Goal: Find specific page/section: Find specific page/section

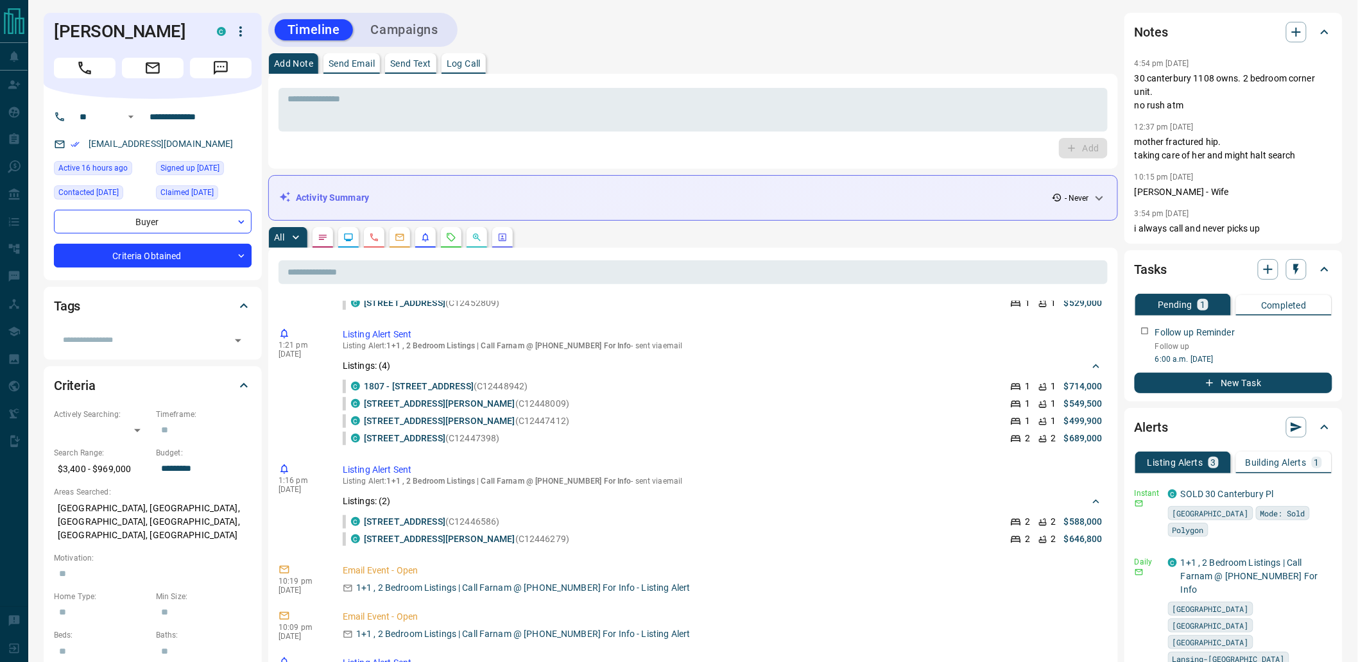
scroll to position [920, 0]
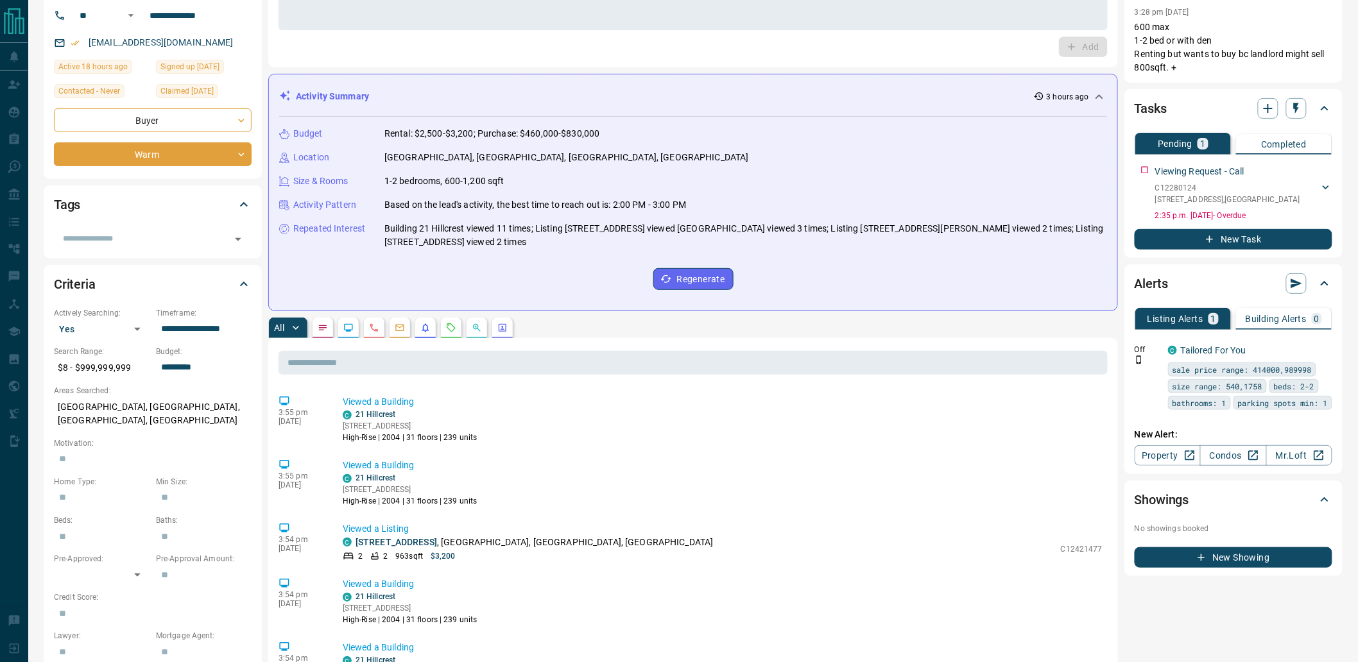
scroll to position [142, 0]
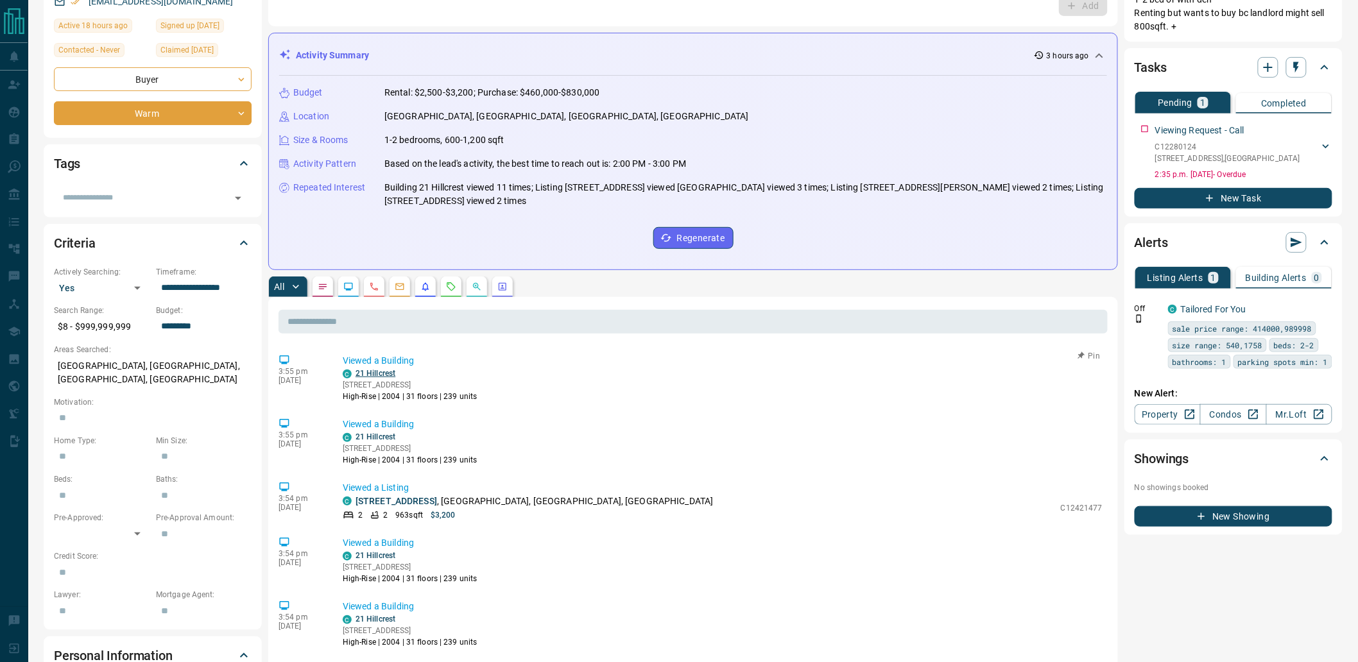
click at [369, 369] on link "21 Hillcrest" at bounding box center [375, 373] width 40 height 9
